Goal: Task Accomplishment & Management: Manage account settings

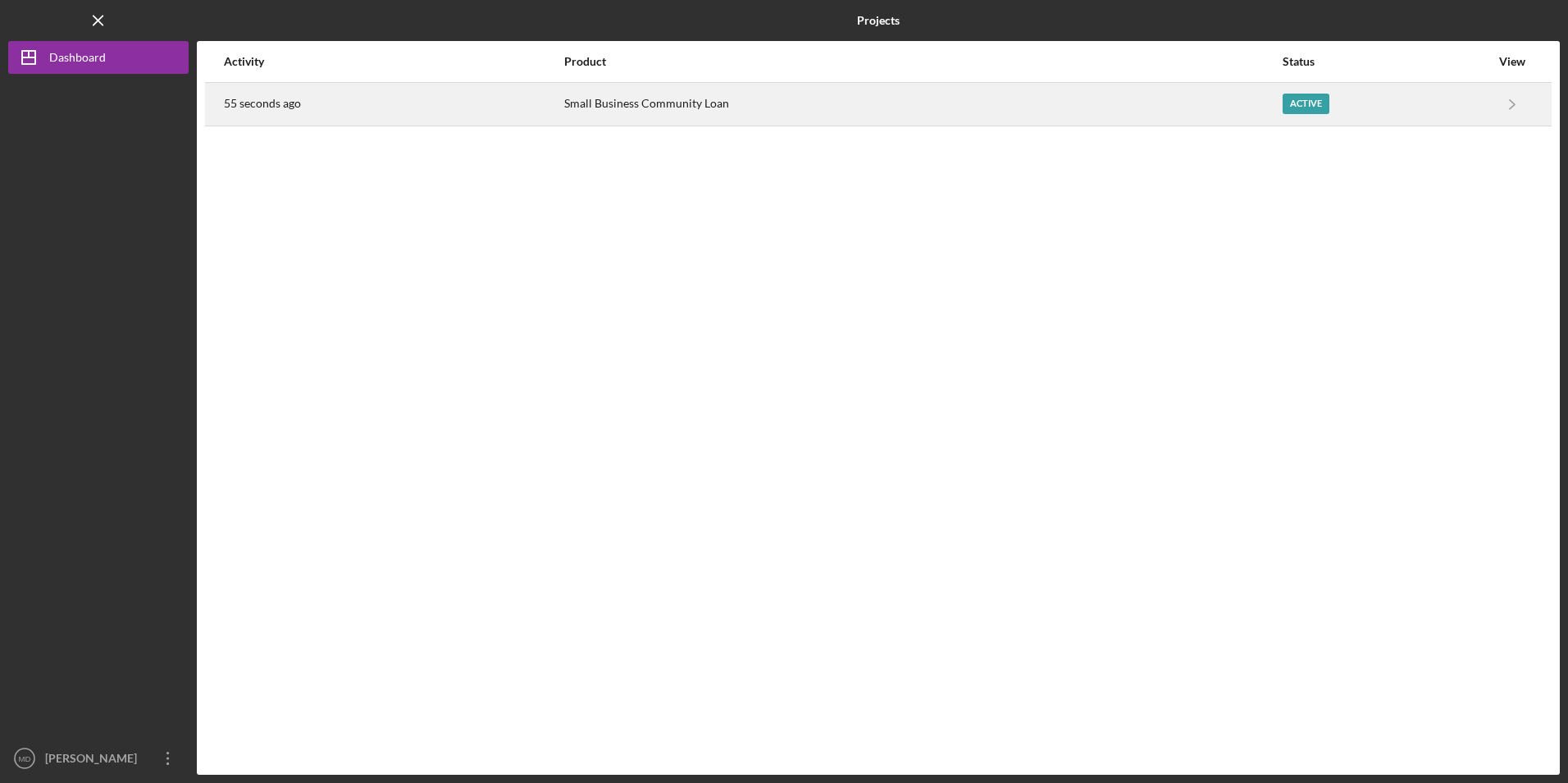
click at [292, 111] on div "55 seconds ago" at bounding box center [392, 104] width 338 height 41
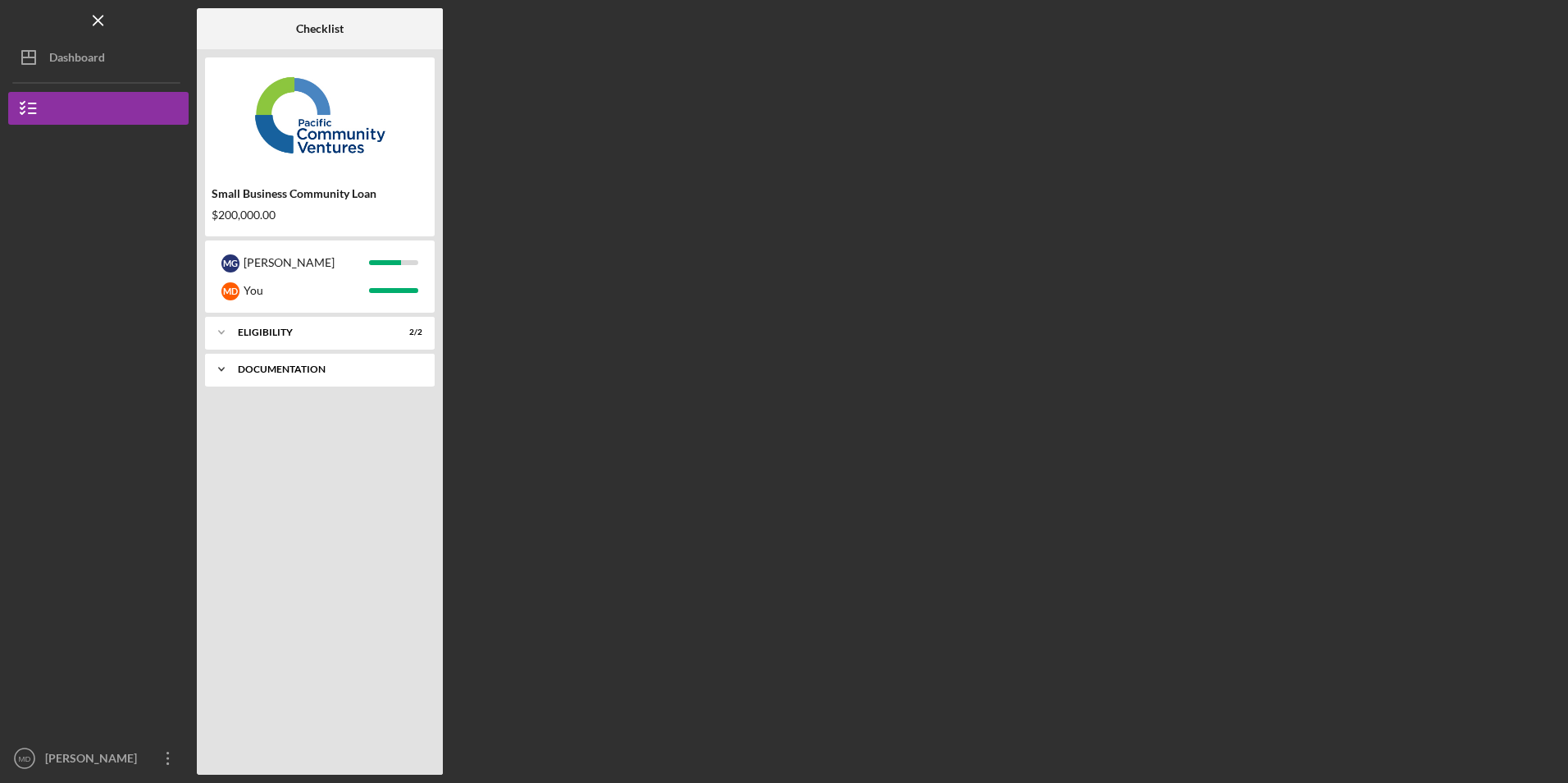
click at [322, 370] on div "Documentation" at bounding box center [326, 369] width 176 height 10
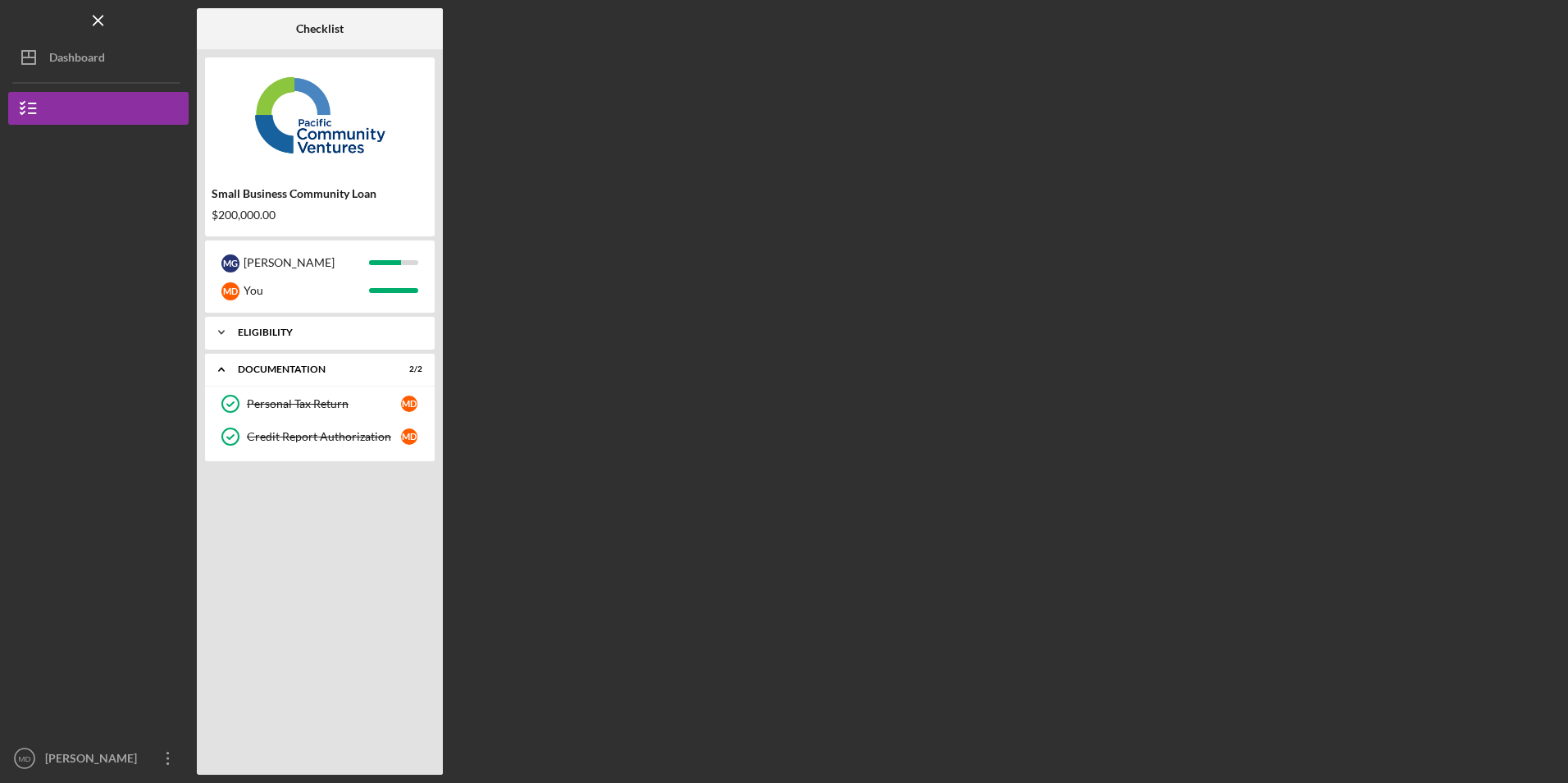
click at [324, 337] on div "Eligibility" at bounding box center [326, 332] width 176 height 10
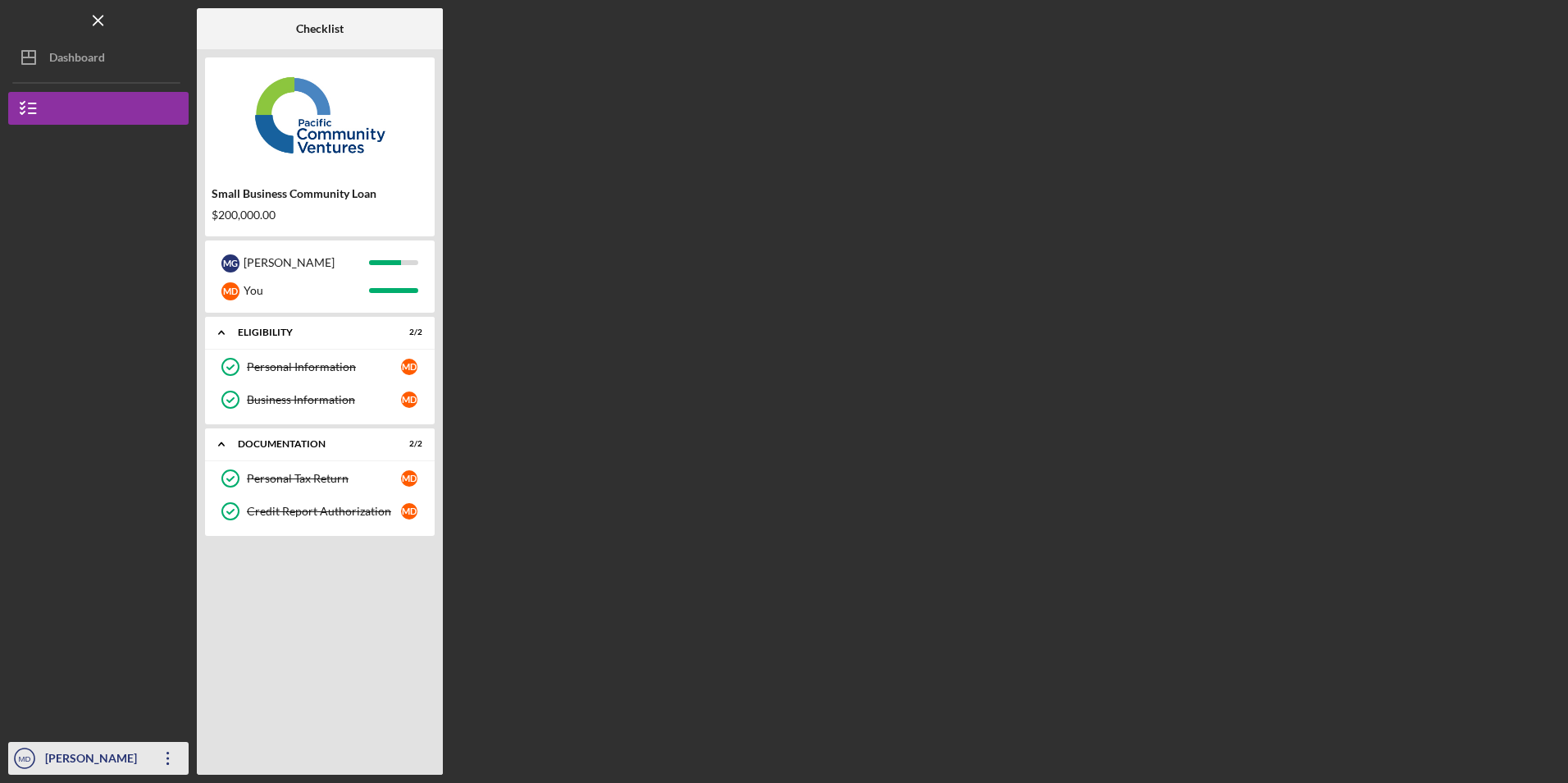
click at [167, 759] on icon "Icon/Overflow" at bounding box center [168, 758] width 41 height 41
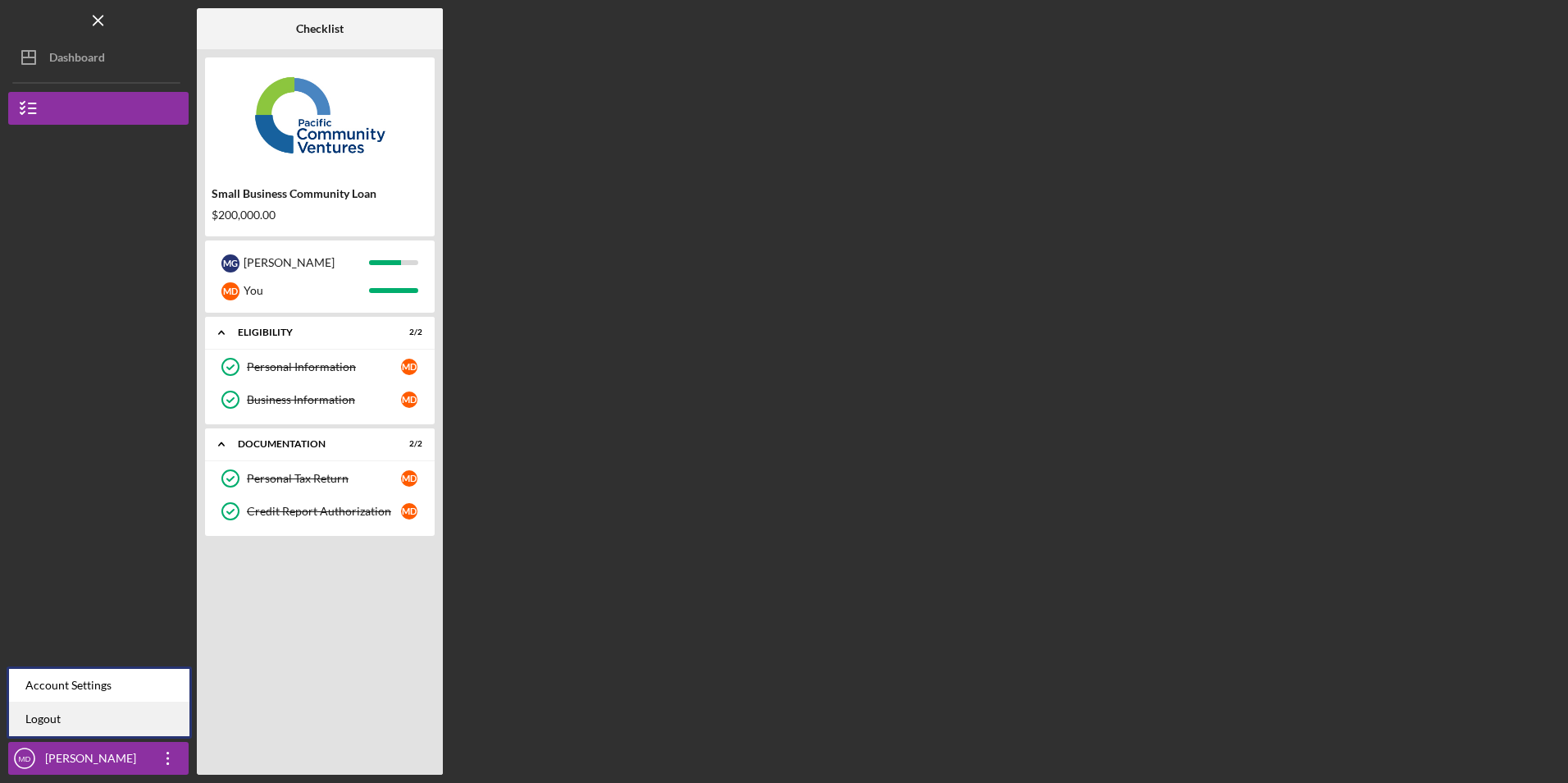
click at [153, 734] on link "Logout" at bounding box center [99, 719] width 181 height 33
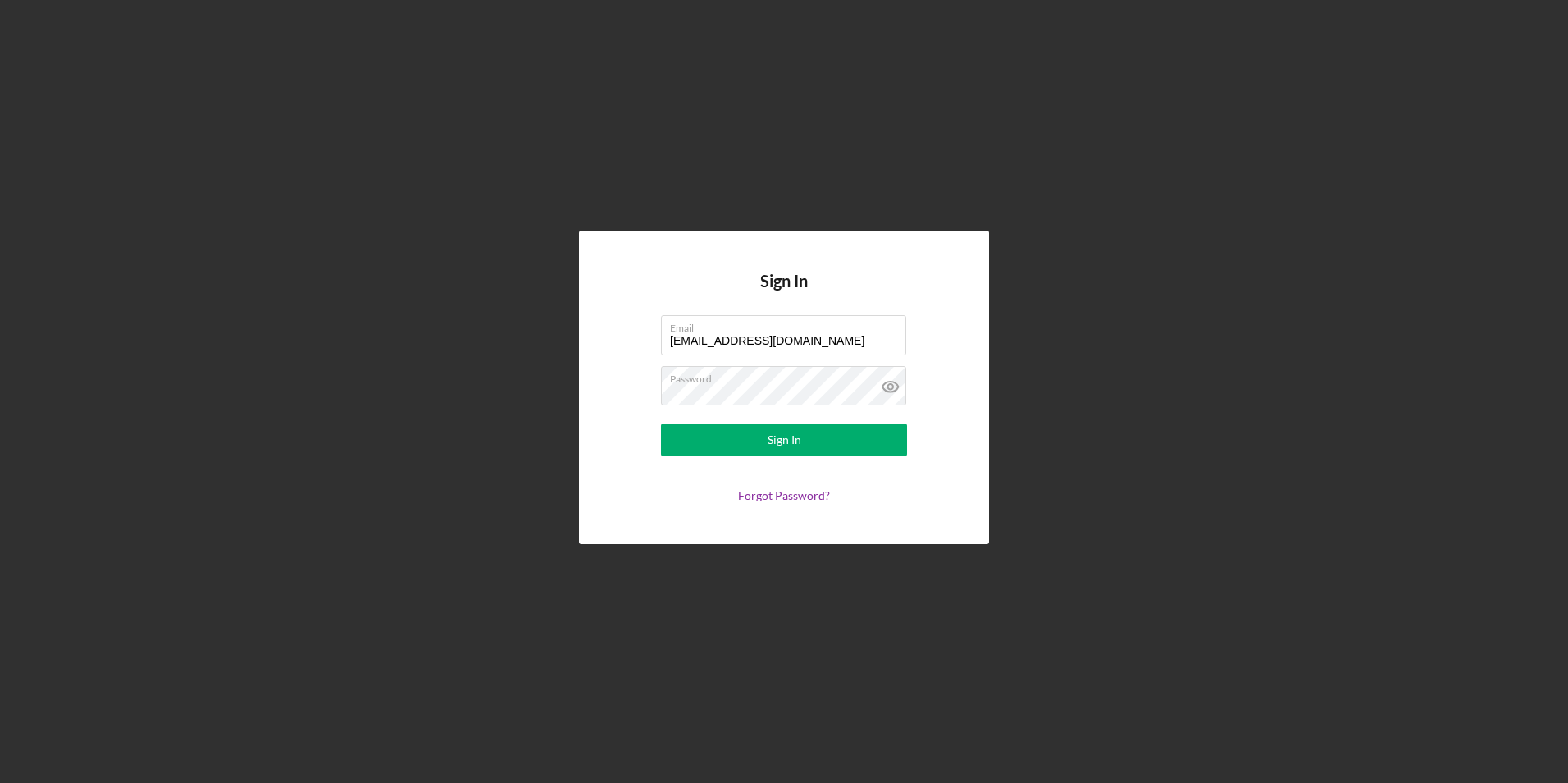
drag, startPoint x: 818, startPoint y: 341, endPoint x: 455, endPoint y: 313, distance: 364.1
click at [455, 313] on div "Sign In Email [EMAIL_ADDRESS][DOMAIN_NAME] Password Sign In Forgot Password?" at bounding box center [784, 387] width 1552 height 775
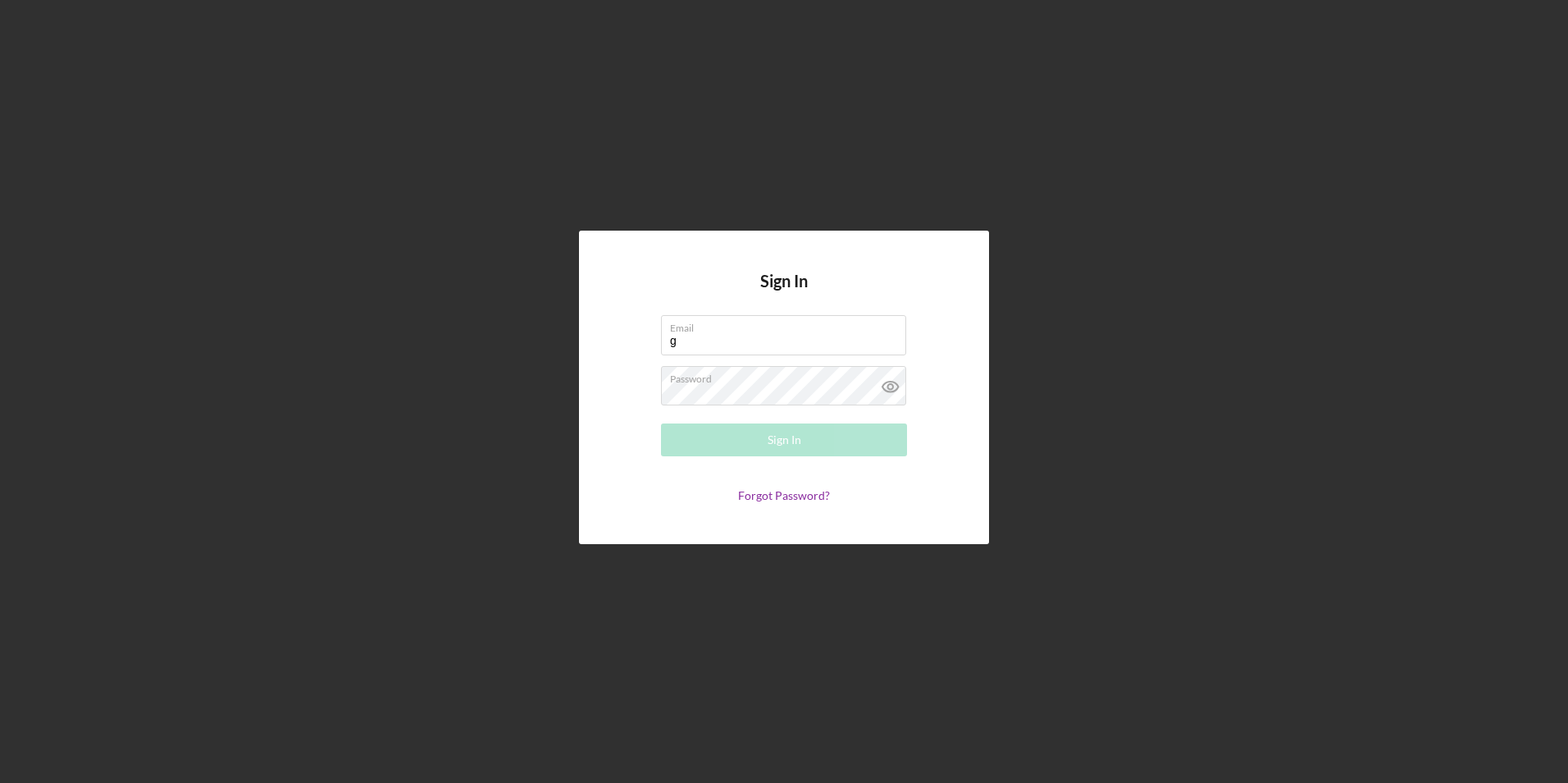
type input "[PERSON_NAME][EMAIL_ADDRESS][DOMAIN_NAME]"
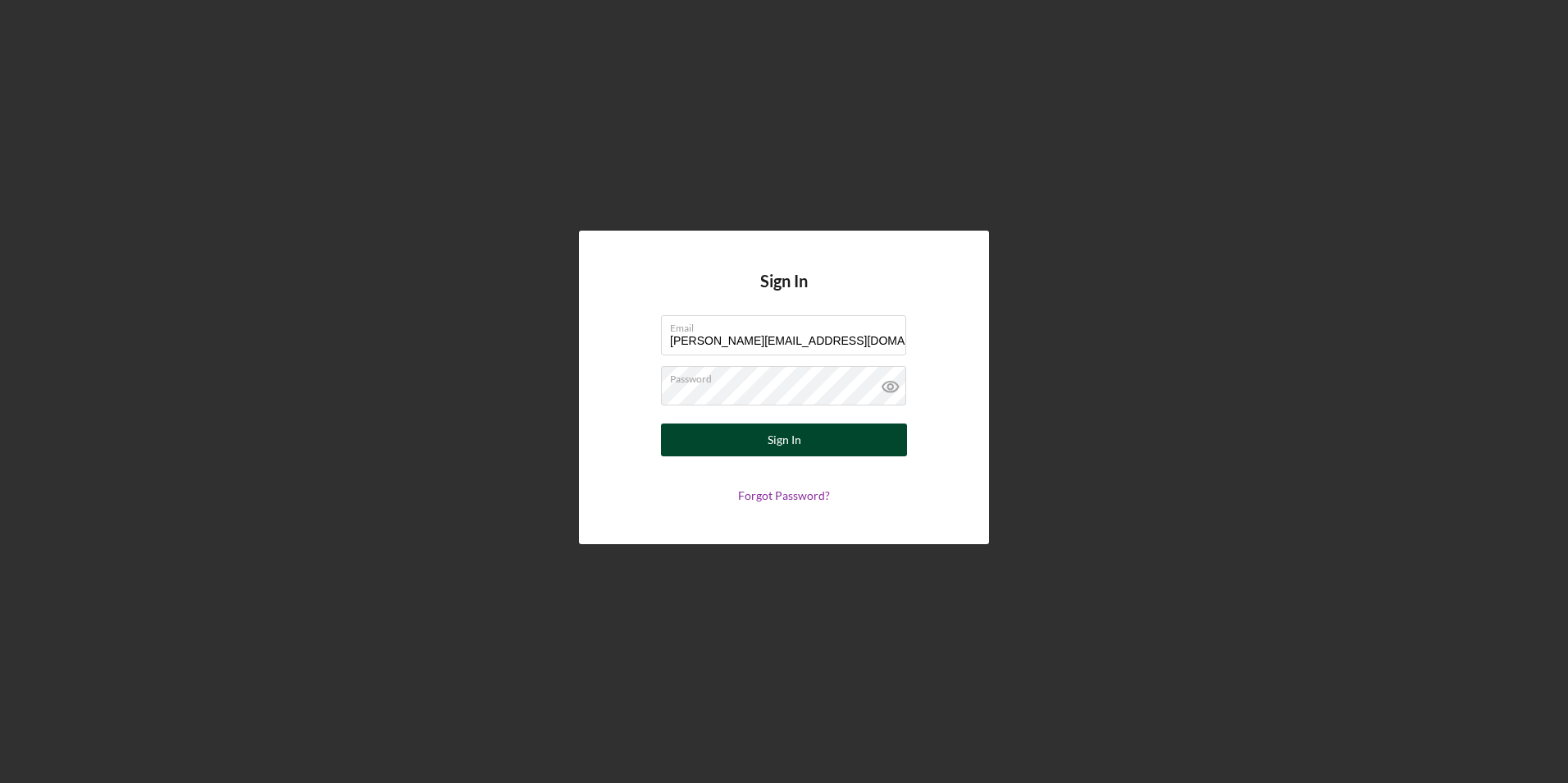
click at [683, 434] on button "Sign In" at bounding box center [784, 439] width 246 height 32
